Goal: Find specific page/section: Find specific page/section

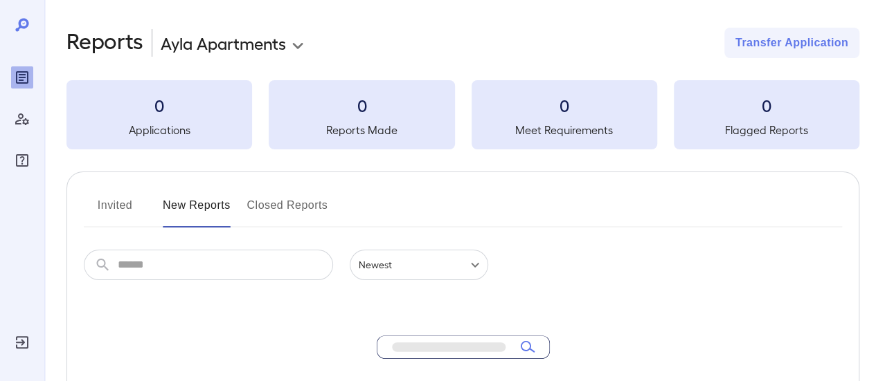
scroll to position [279, 0]
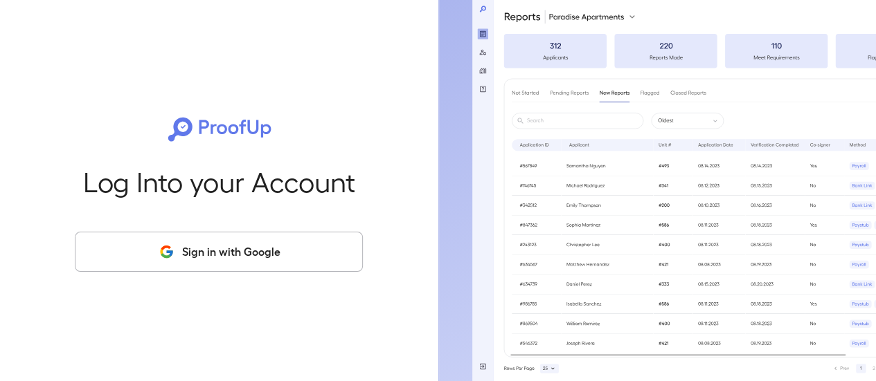
click at [278, 248] on button "Sign in with Google" at bounding box center [219, 252] width 288 height 40
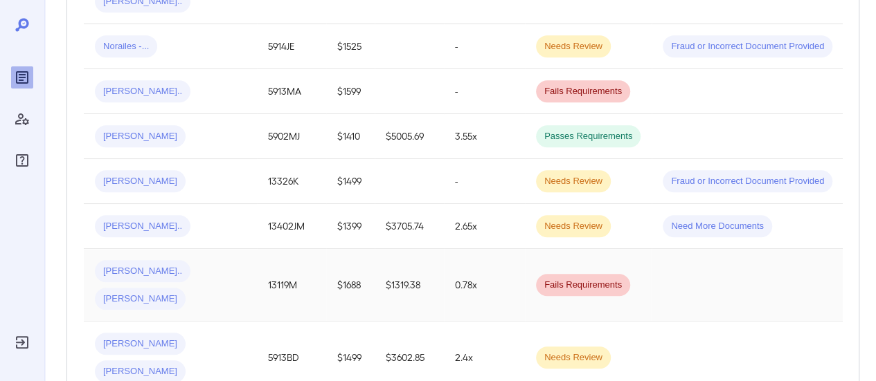
scroll to position [762, 0]
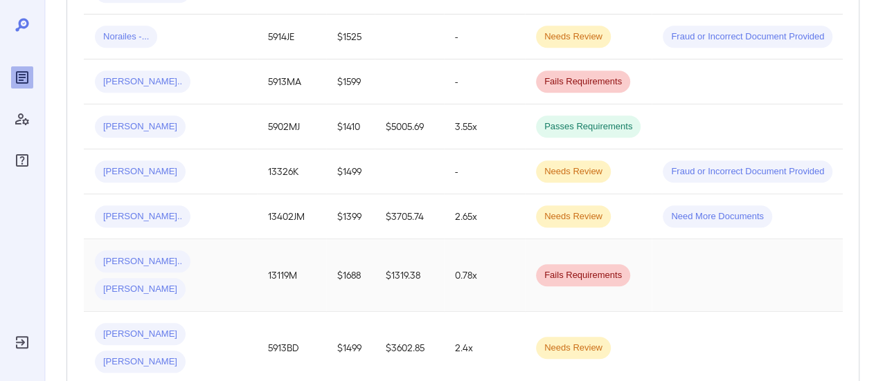
click at [267, 240] on td "13119M" at bounding box center [291, 276] width 69 height 73
